Goal: Information Seeking & Learning: Learn about a topic

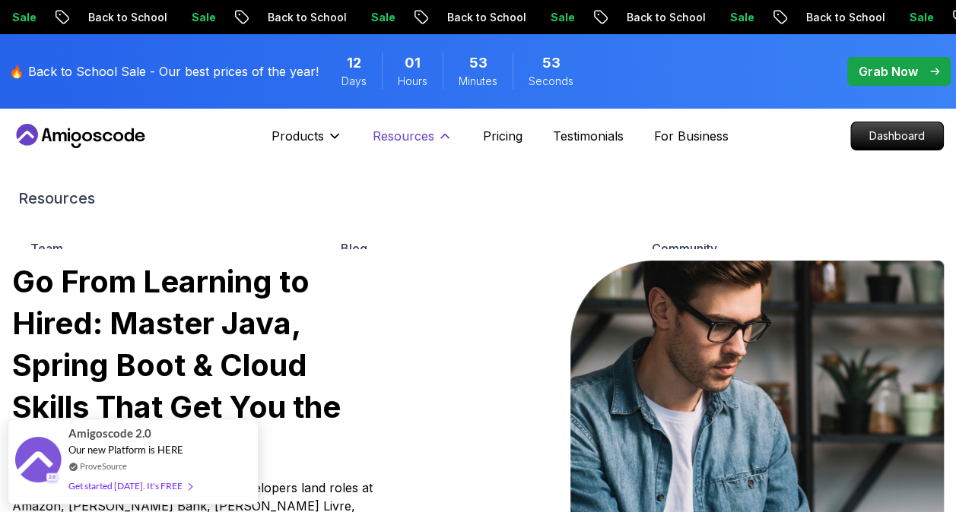
click at [438, 147] on button "Resources" at bounding box center [412, 142] width 80 height 30
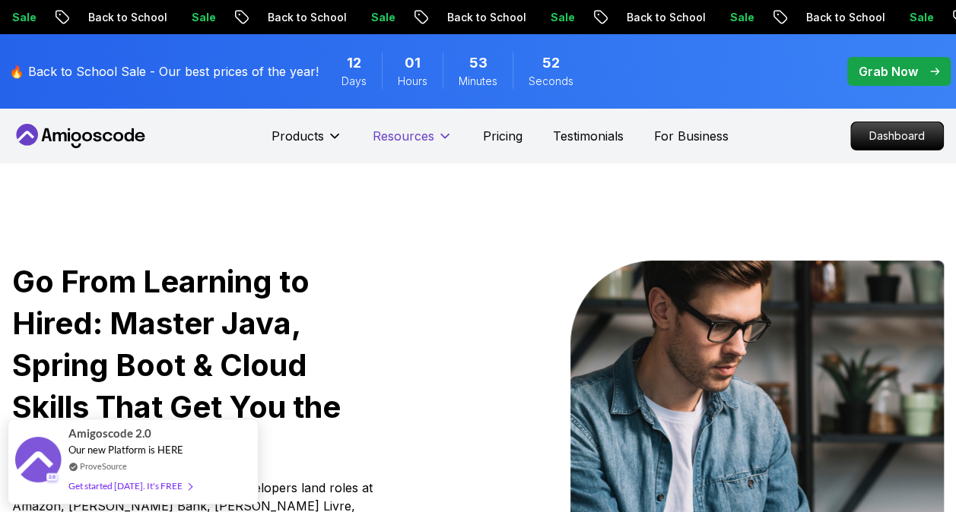
click at [437, 147] on button "Resources" at bounding box center [412, 142] width 80 height 30
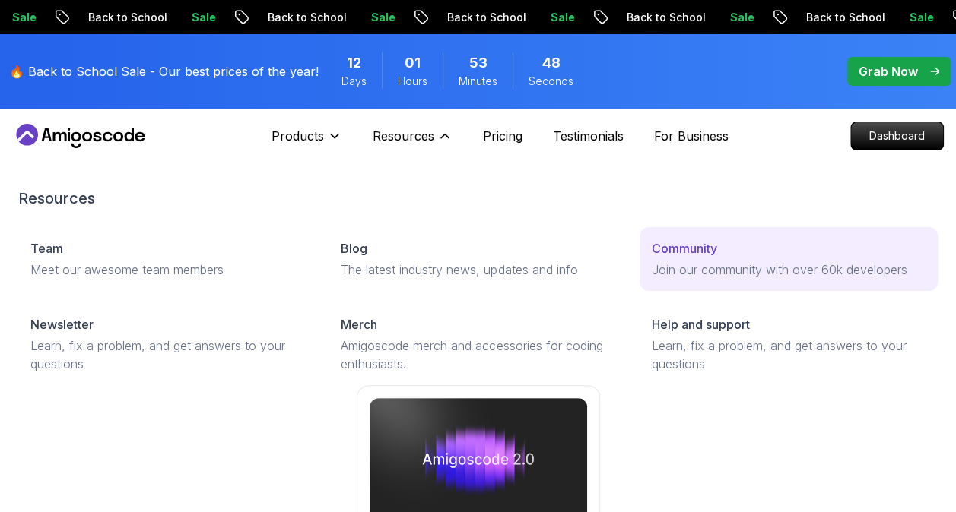
click at [695, 263] on p "Join our community with over 60k developers" at bounding box center [788, 270] width 274 height 18
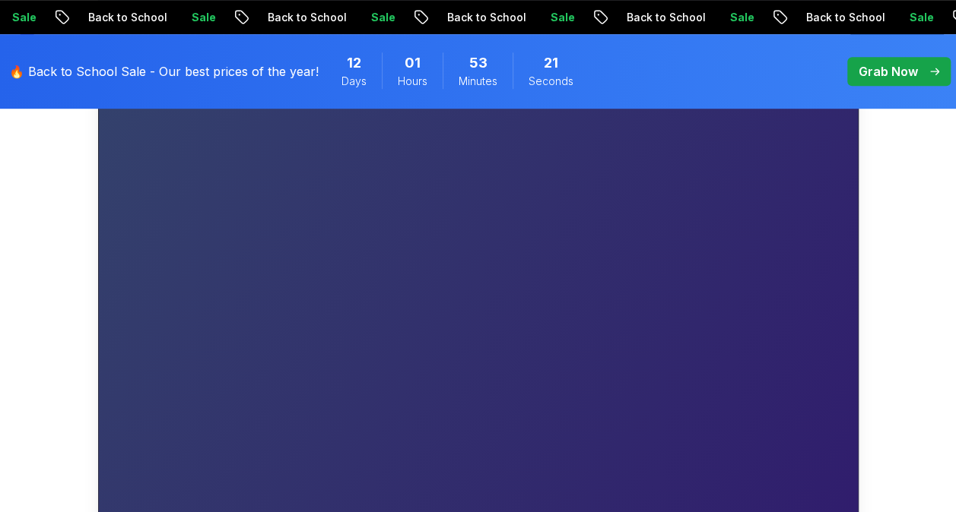
scroll to position [456, 0]
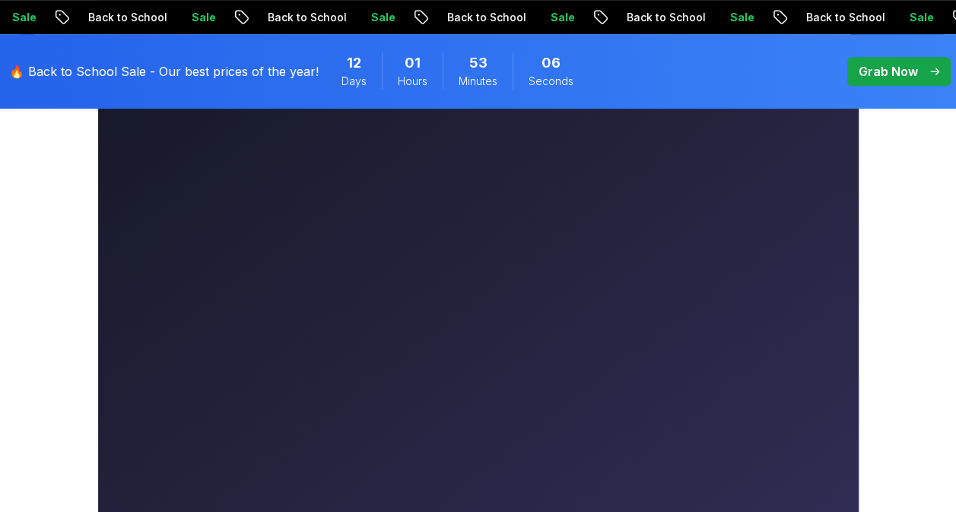
click at [895, 70] on p "Grab Now" at bounding box center [887, 71] width 59 height 18
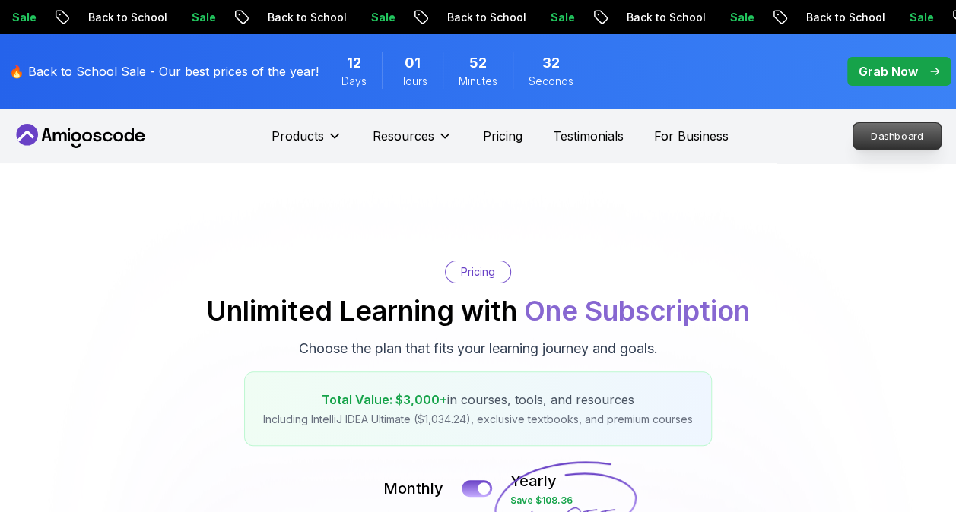
click at [914, 135] on p "Dashboard" at bounding box center [896, 136] width 87 height 26
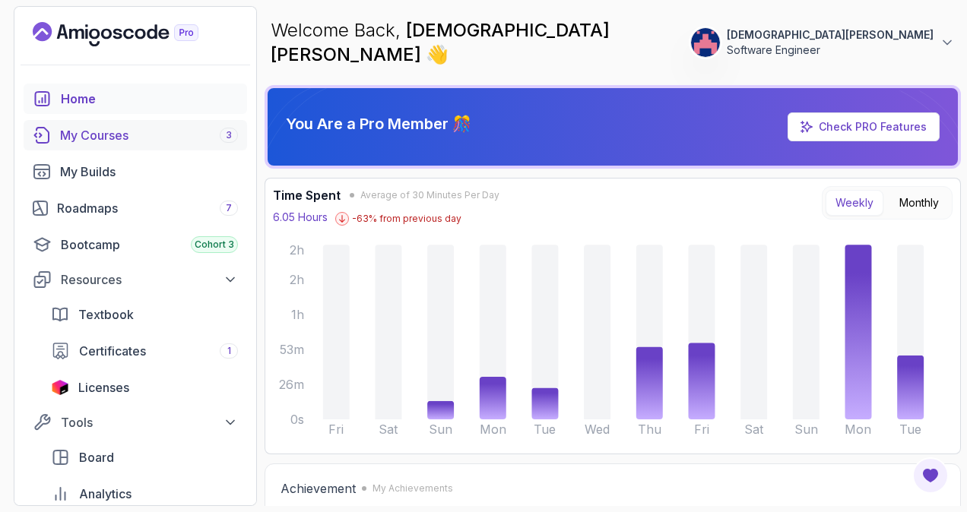
click at [192, 137] on div "My Courses 3" at bounding box center [149, 135] width 178 height 18
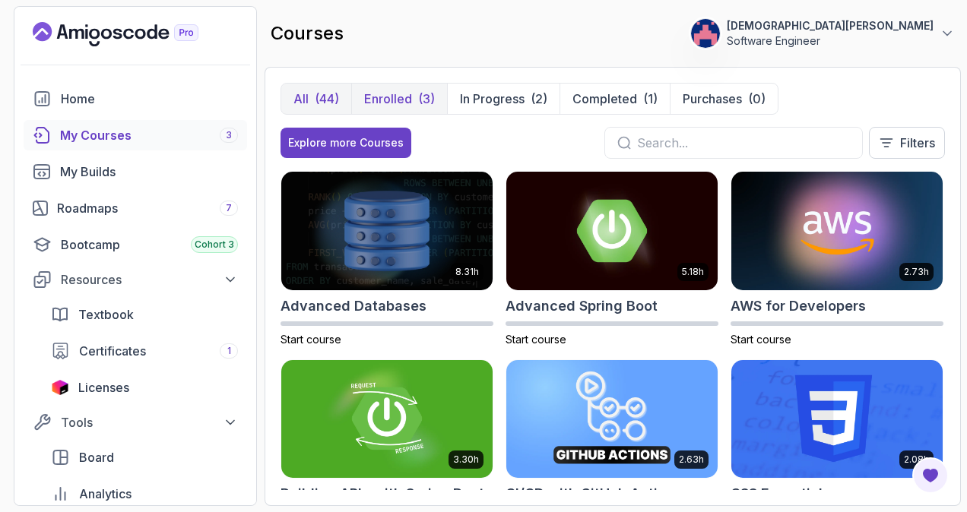
click at [401, 93] on p "Enrolled" at bounding box center [388, 99] width 48 height 18
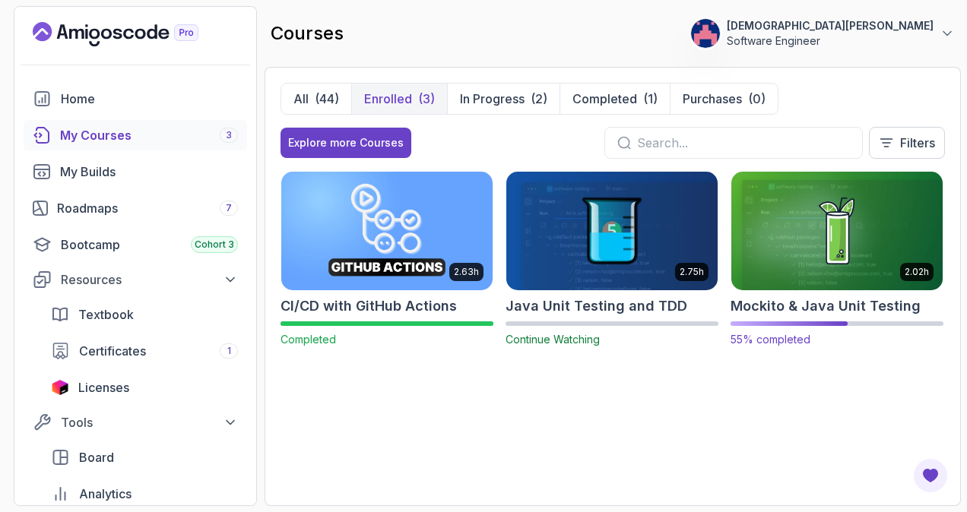
click at [807, 231] on img at bounding box center [837, 231] width 222 height 124
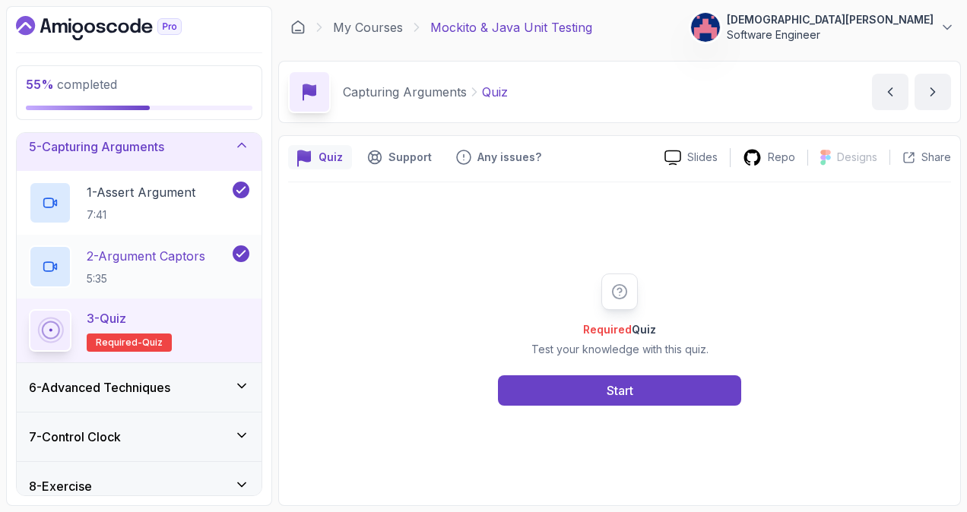
scroll to position [228, 0]
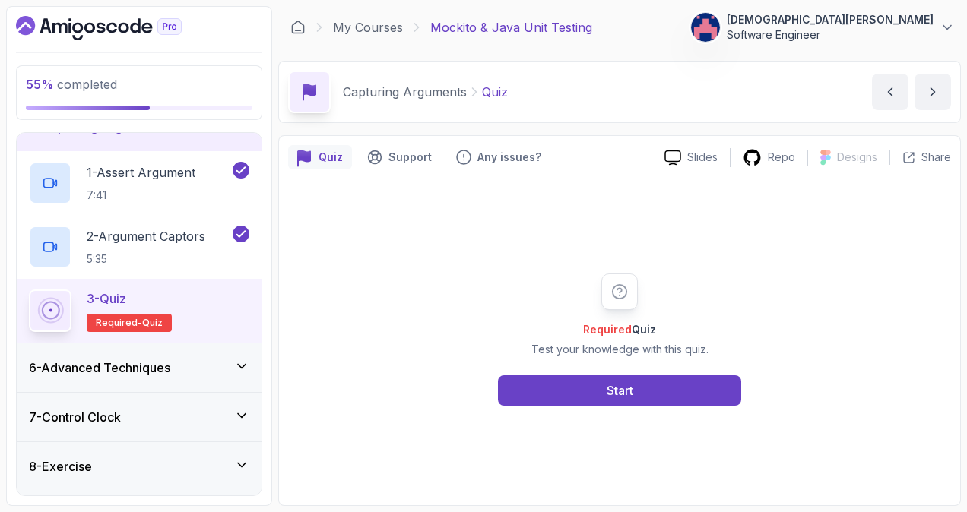
click at [187, 363] on div "6 - Advanced Techniques" at bounding box center [139, 368] width 220 height 18
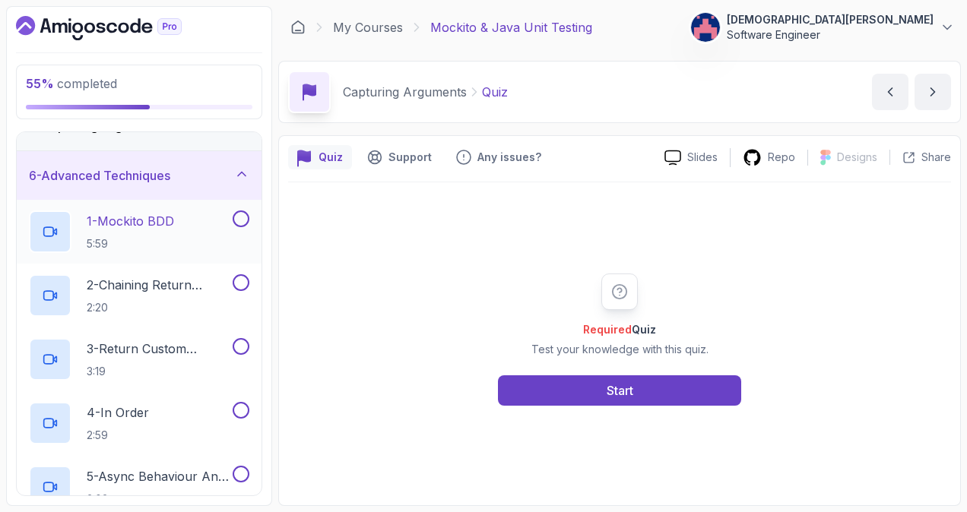
click at [185, 218] on div "1 - Mockito BDD 5:59" at bounding box center [129, 232] width 201 height 43
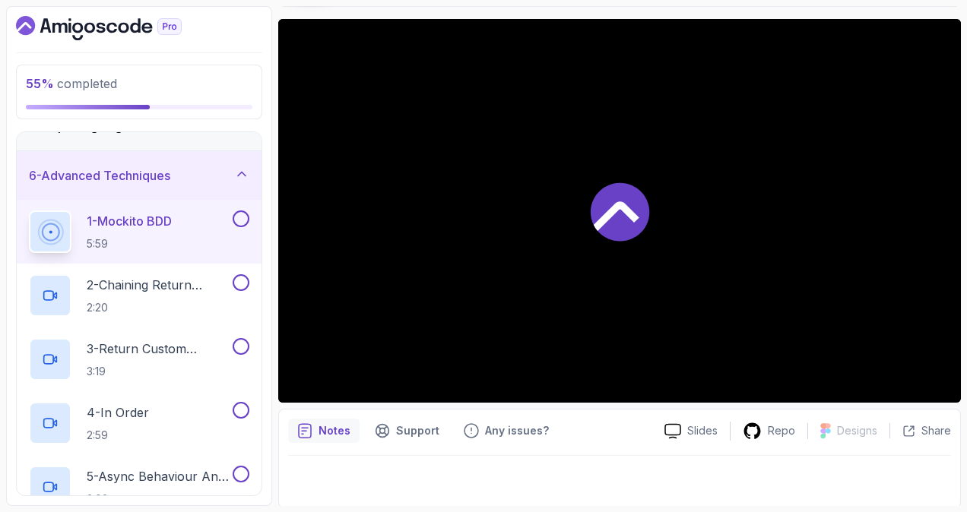
scroll to position [117, 0]
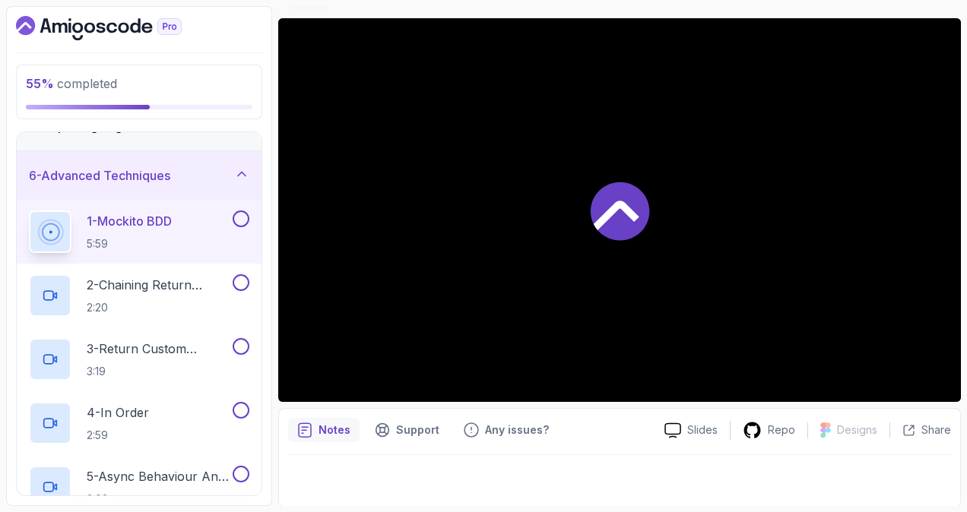
click at [616, 208] on icon at bounding box center [617, 216] width 46 height 30
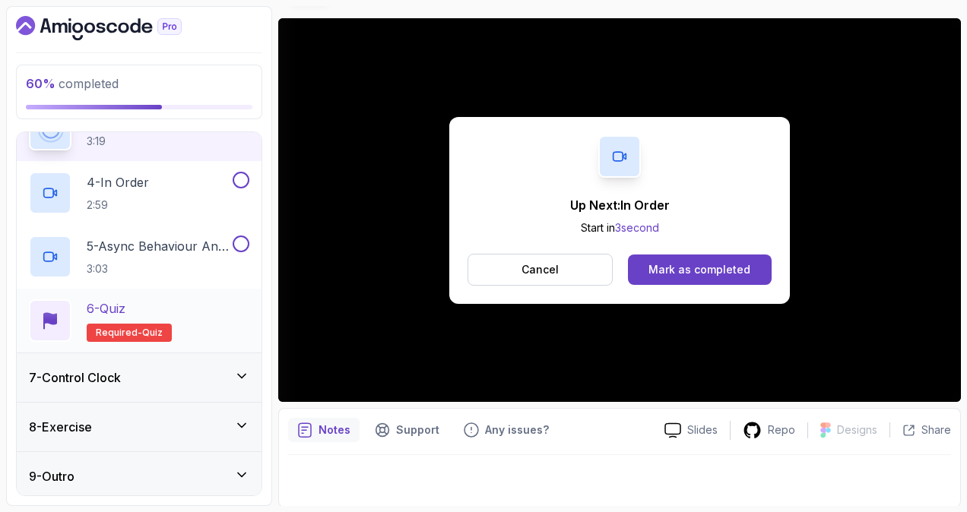
scroll to position [461, 0]
click at [224, 366] on div "7 - Control Clock" at bounding box center [139, 375] width 220 height 18
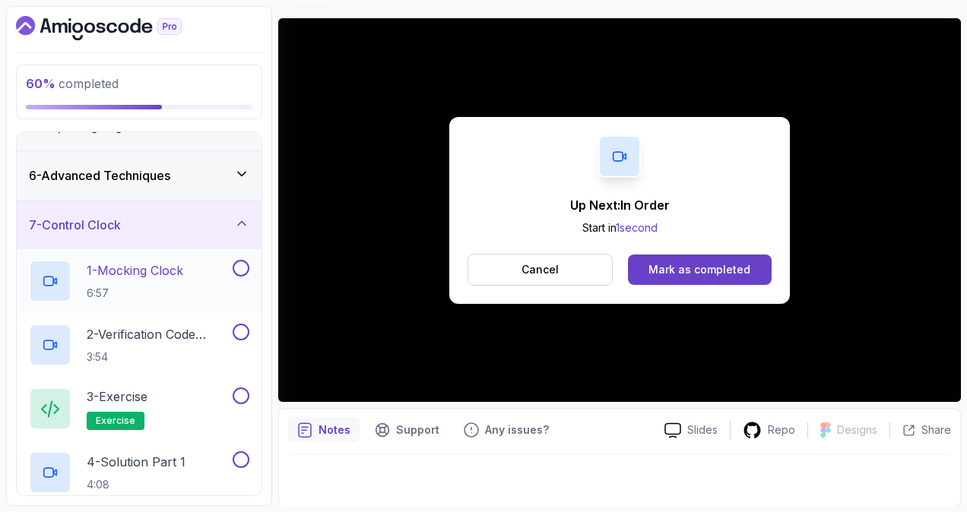
scroll to position [230, 0]
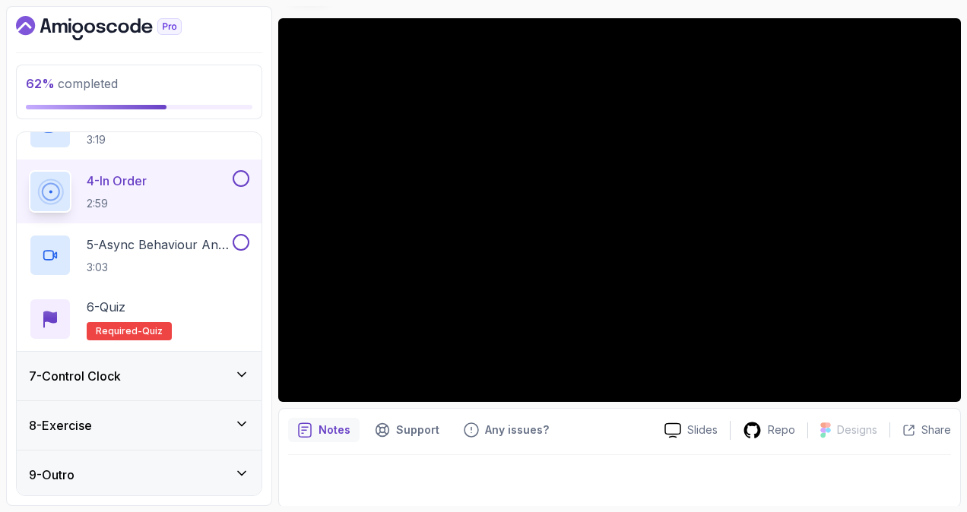
scroll to position [461, 0]
